Goal: Find specific page/section

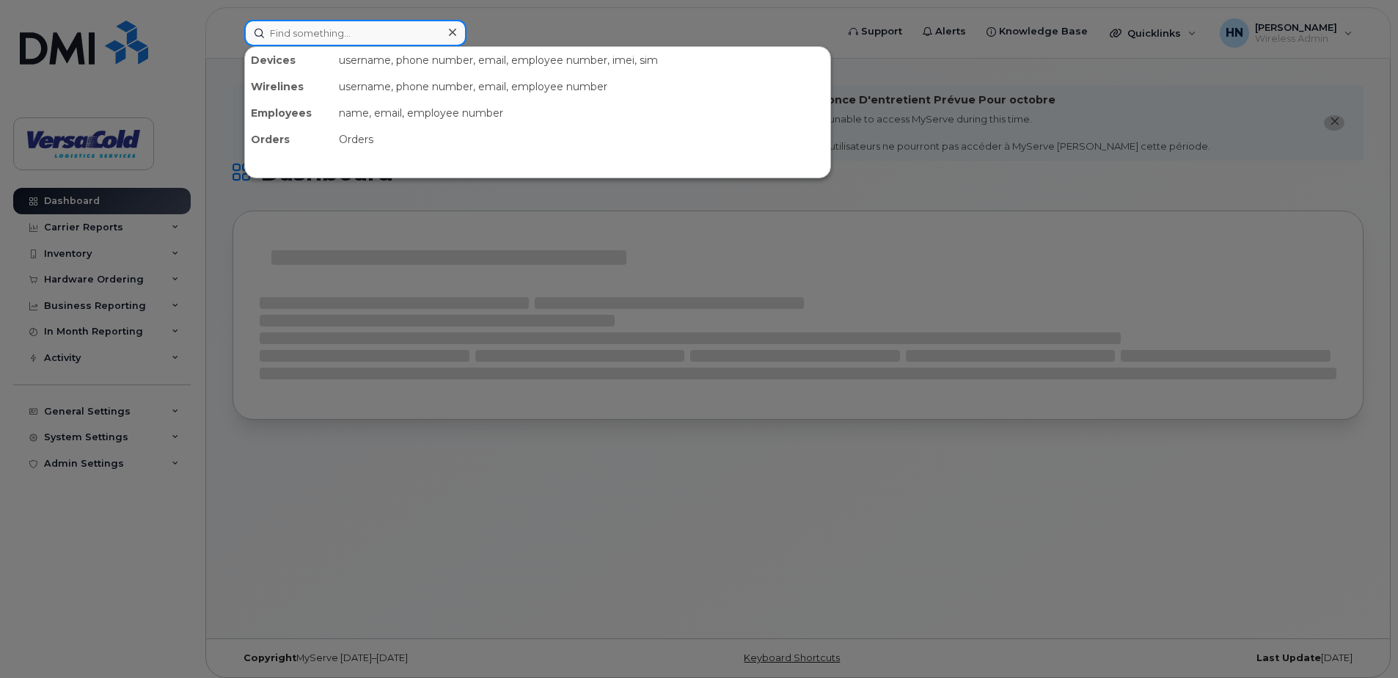
click at [327, 37] on input at bounding box center [355, 33] width 222 height 26
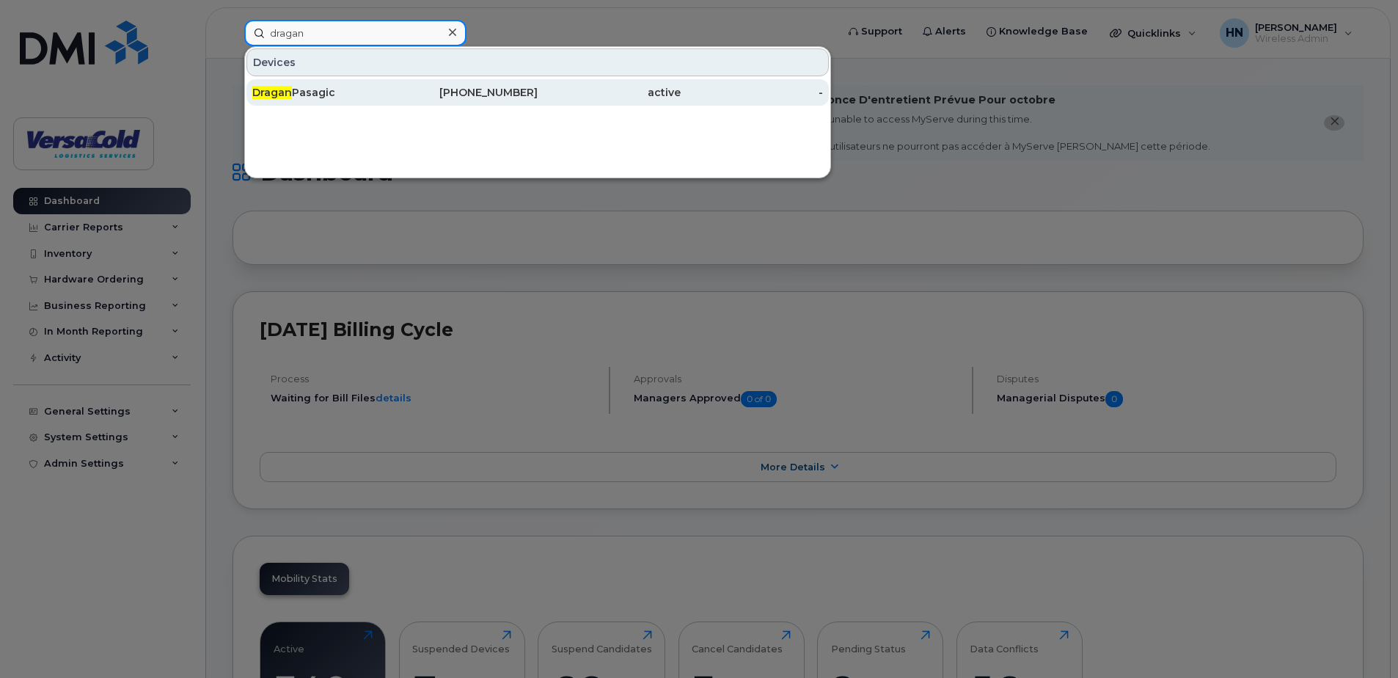
type input "dragan"
click at [381, 94] on div "Dragan Pasagic" at bounding box center [323, 92] width 143 height 15
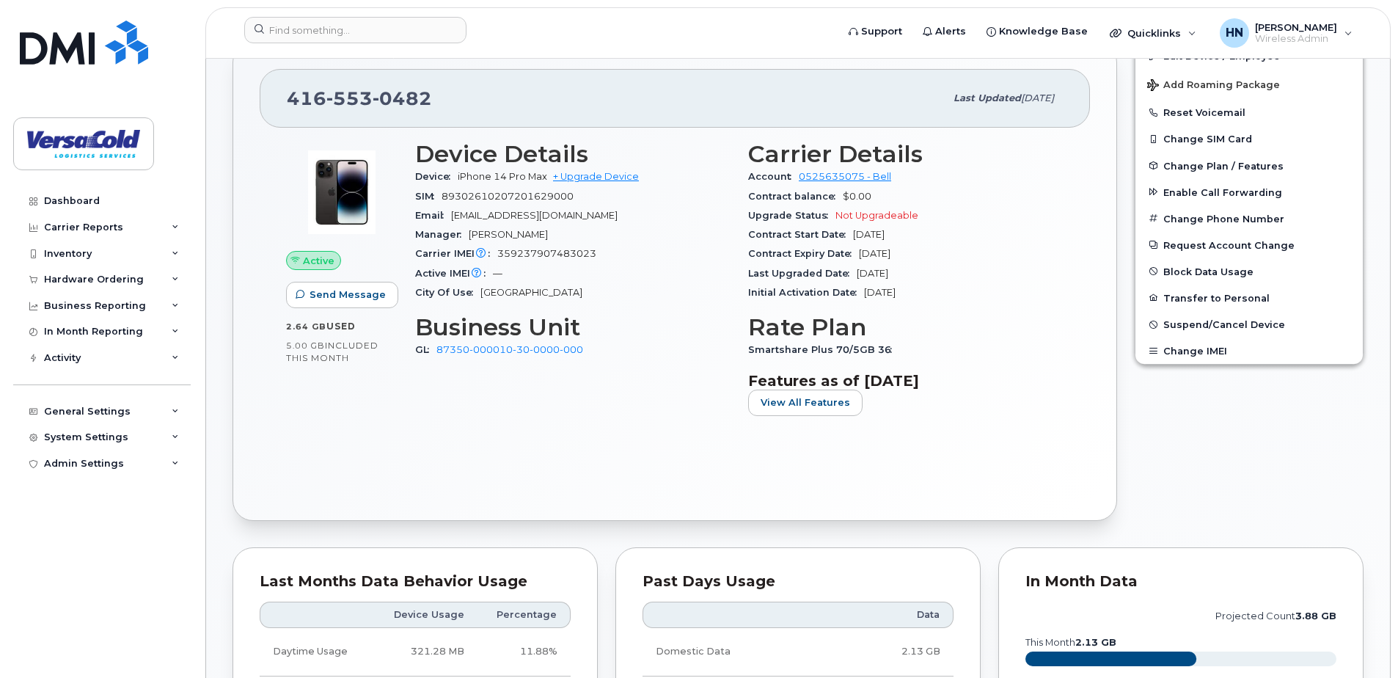
scroll to position [587, 0]
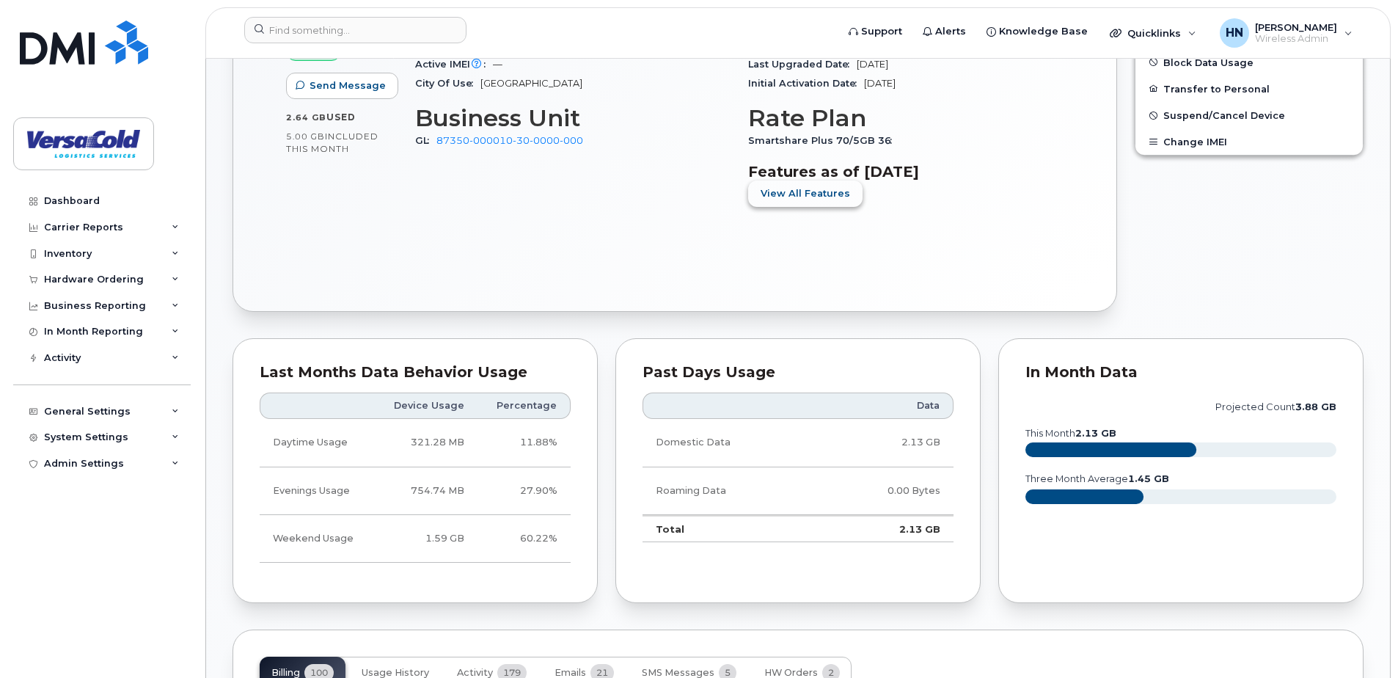
click at [797, 185] on button "View All Features" at bounding box center [805, 193] width 114 height 26
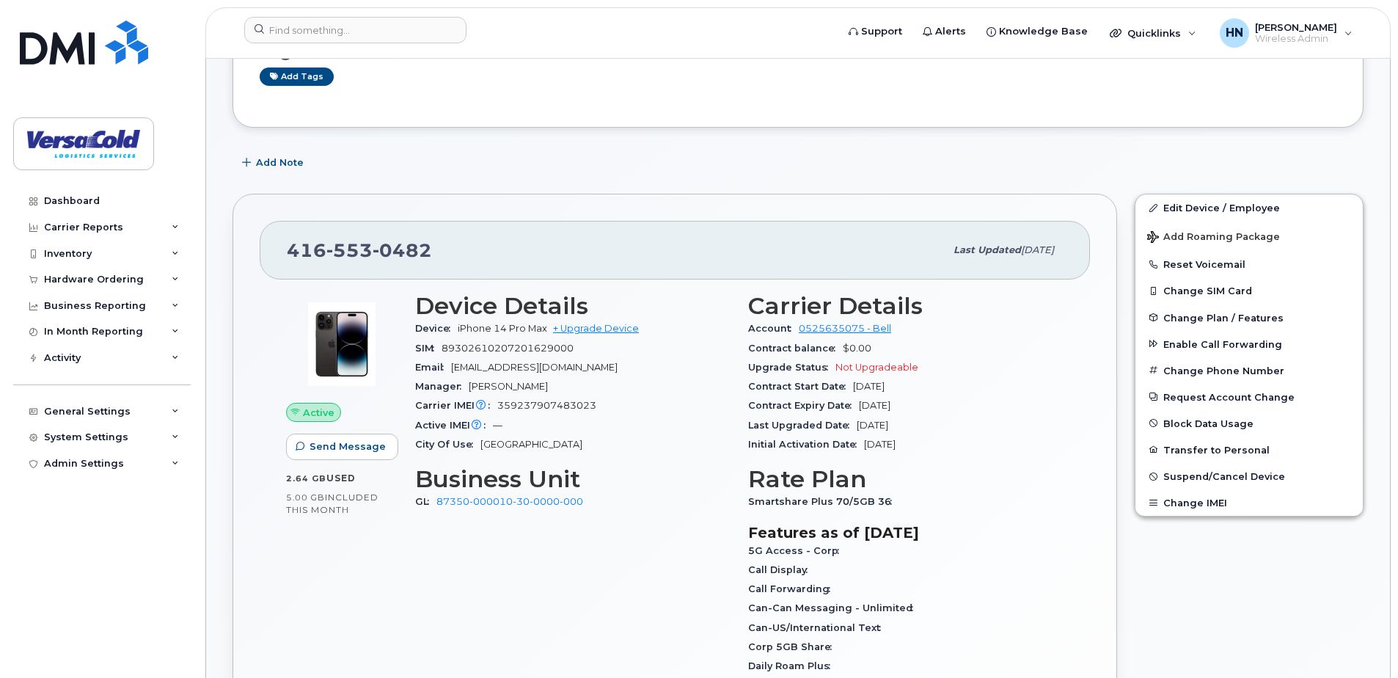
scroll to position [147, 0]
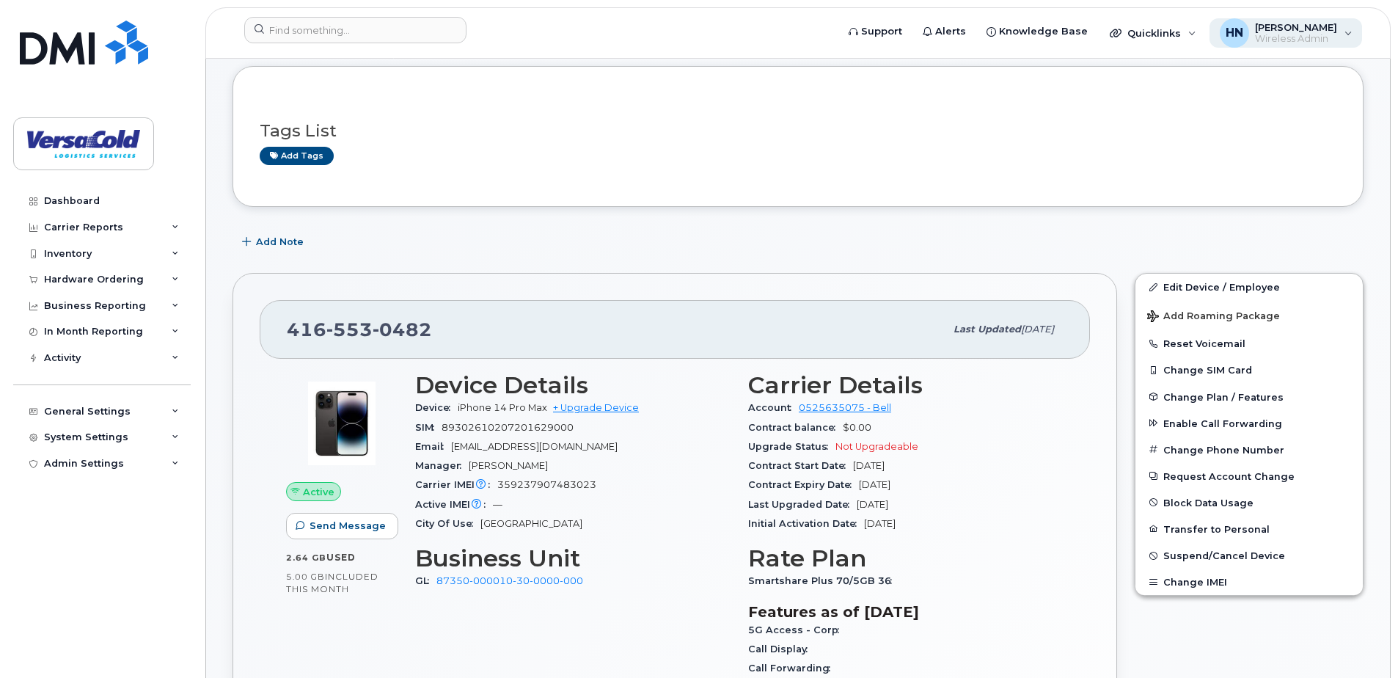
click at [1347, 31] on div "HN [PERSON_NAME] Wireless Admin" at bounding box center [1285, 32] width 153 height 29
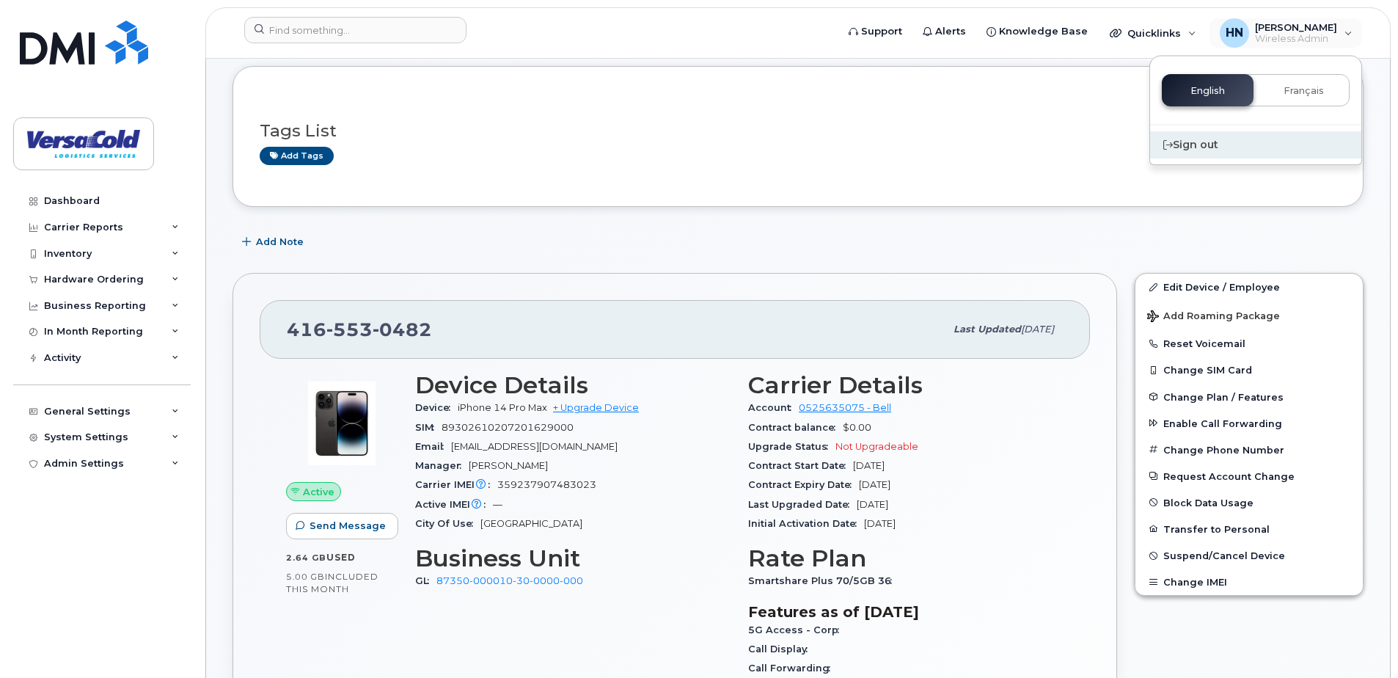
click at [1197, 139] on div "Sign out" at bounding box center [1255, 144] width 211 height 27
